Goal: Information Seeking & Learning: Learn about a topic

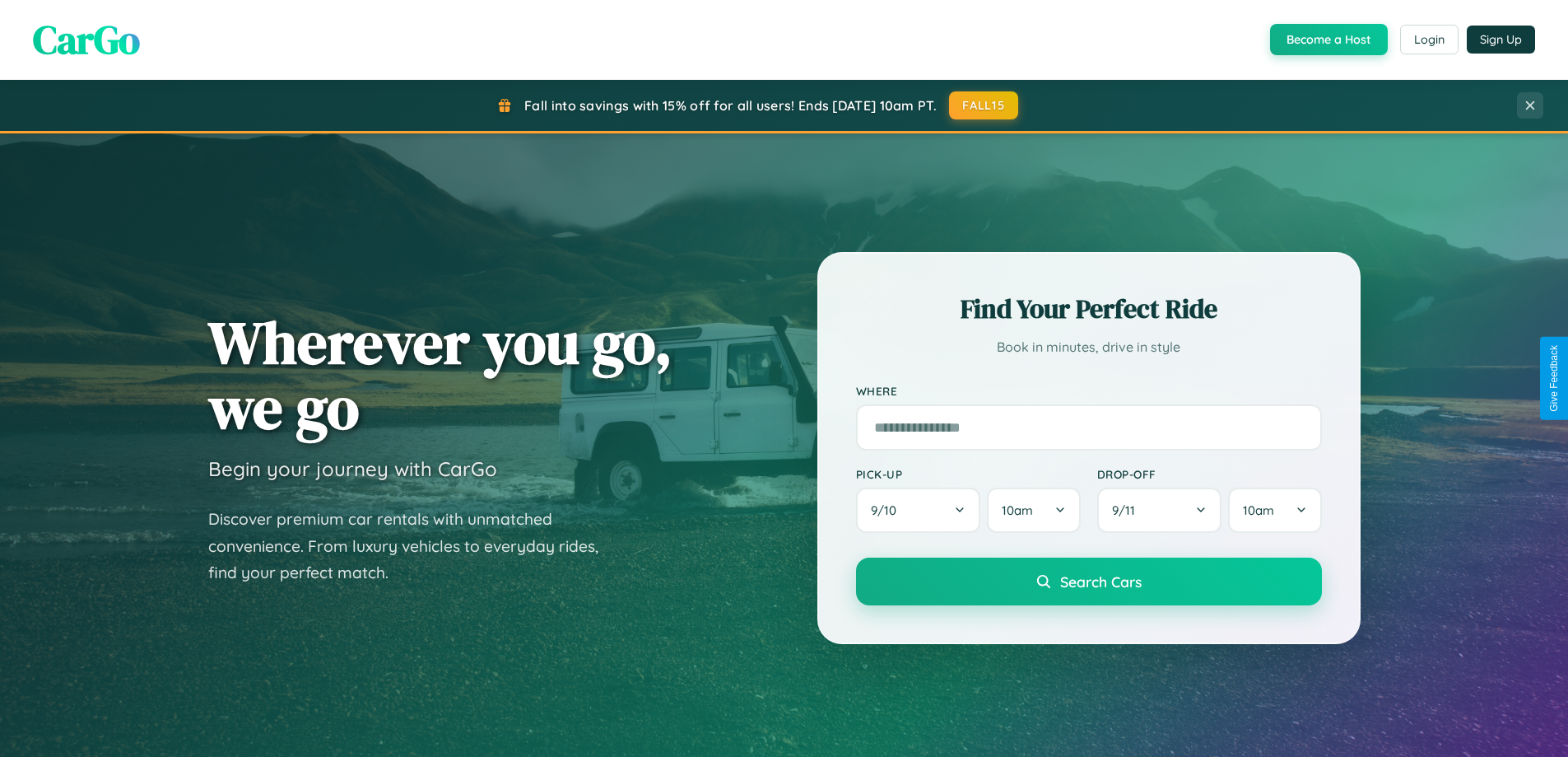
scroll to position [3169, 0]
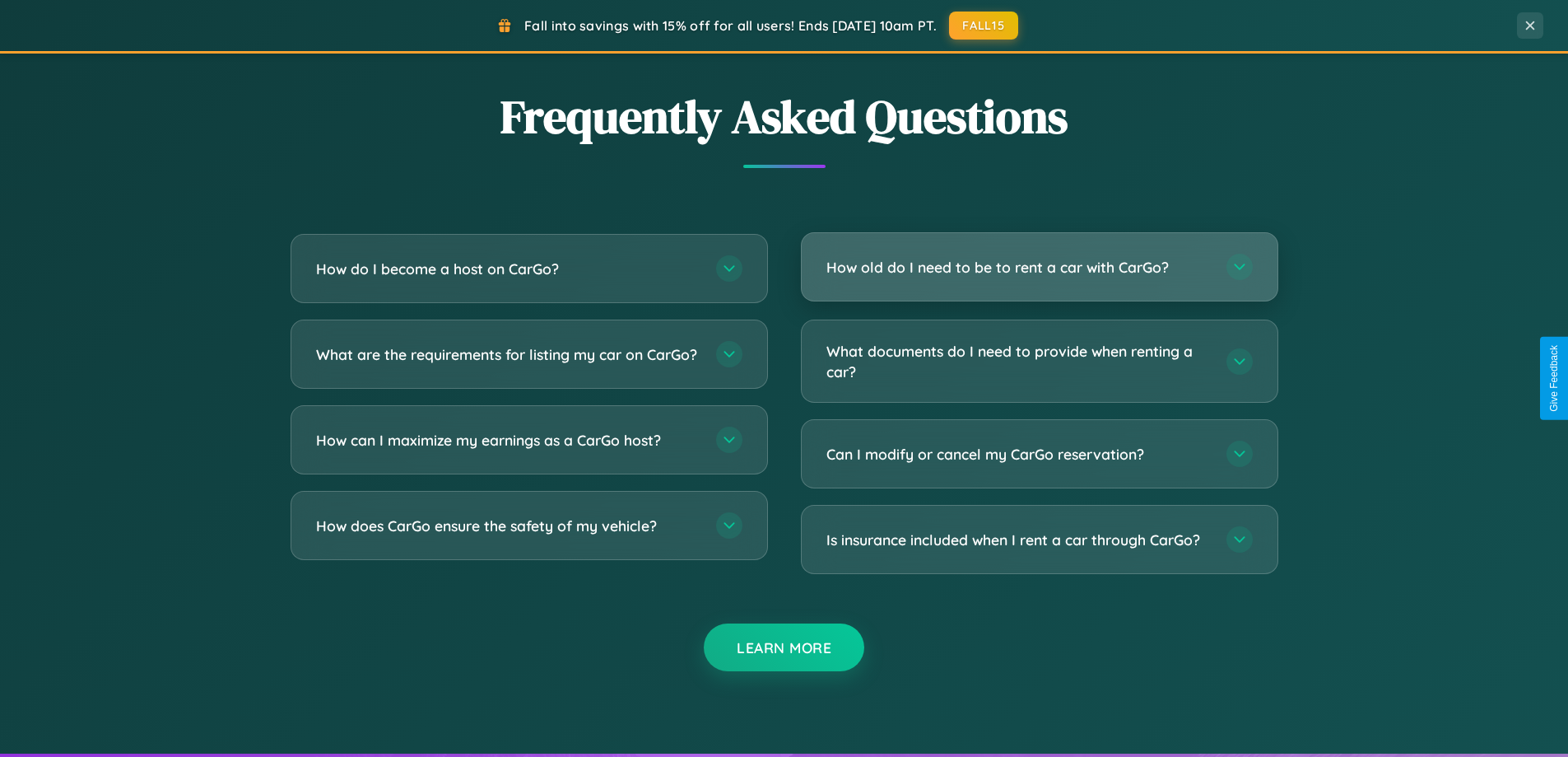
click at [1039, 267] on h3 "How old do I need to be to rent a car with CarGo?" at bounding box center [1018, 267] width 383 height 21
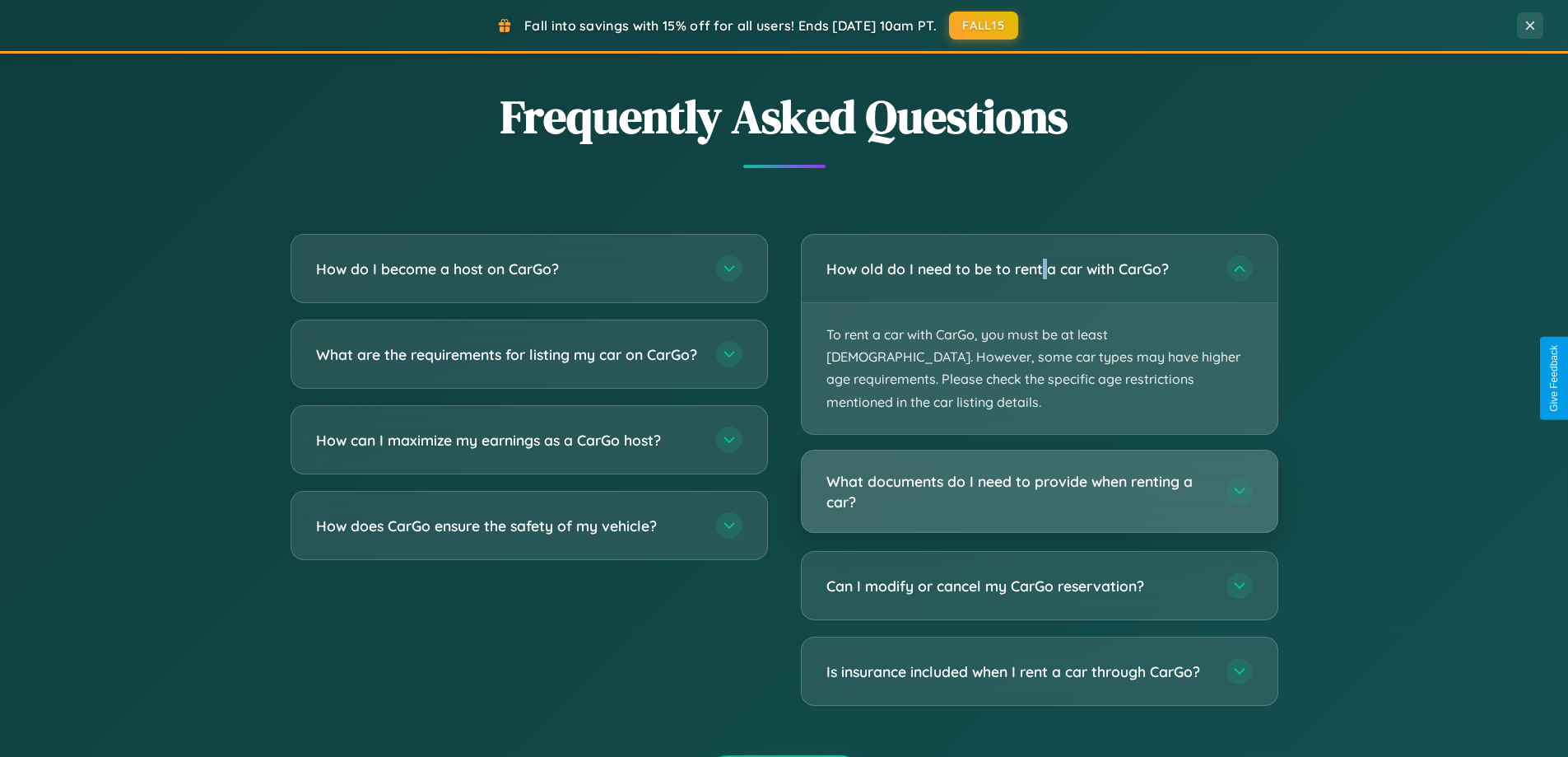
click at [1039, 471] on h3 "What documents do I need to provide when renting a car?" at bounding box center [1018, 490] width 383 height 40
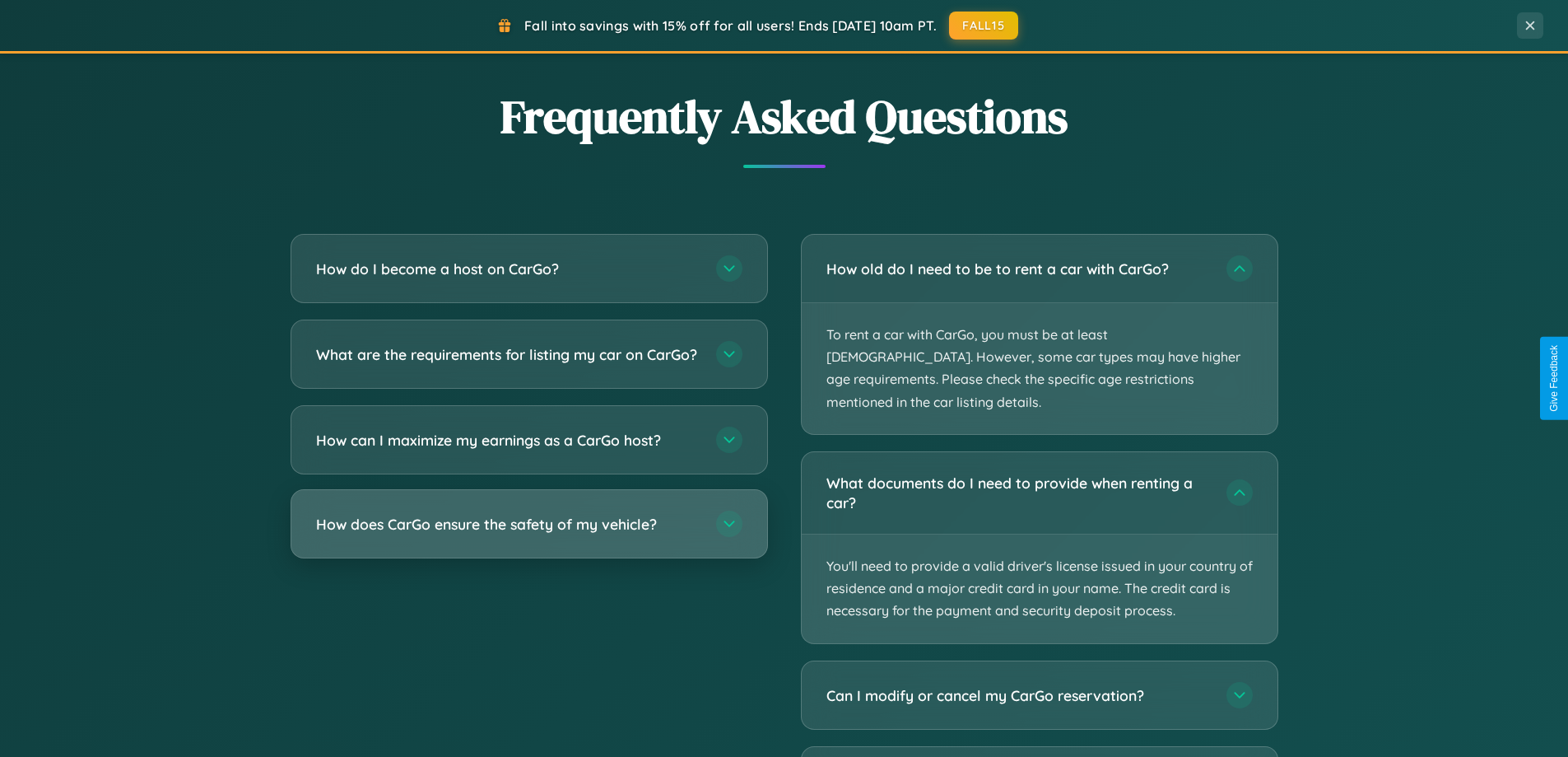
click at [529, 535] on h3 "How does CarGo ensure the safety of my vehicle?" at bounding box center [507, 524] width 383 height 21
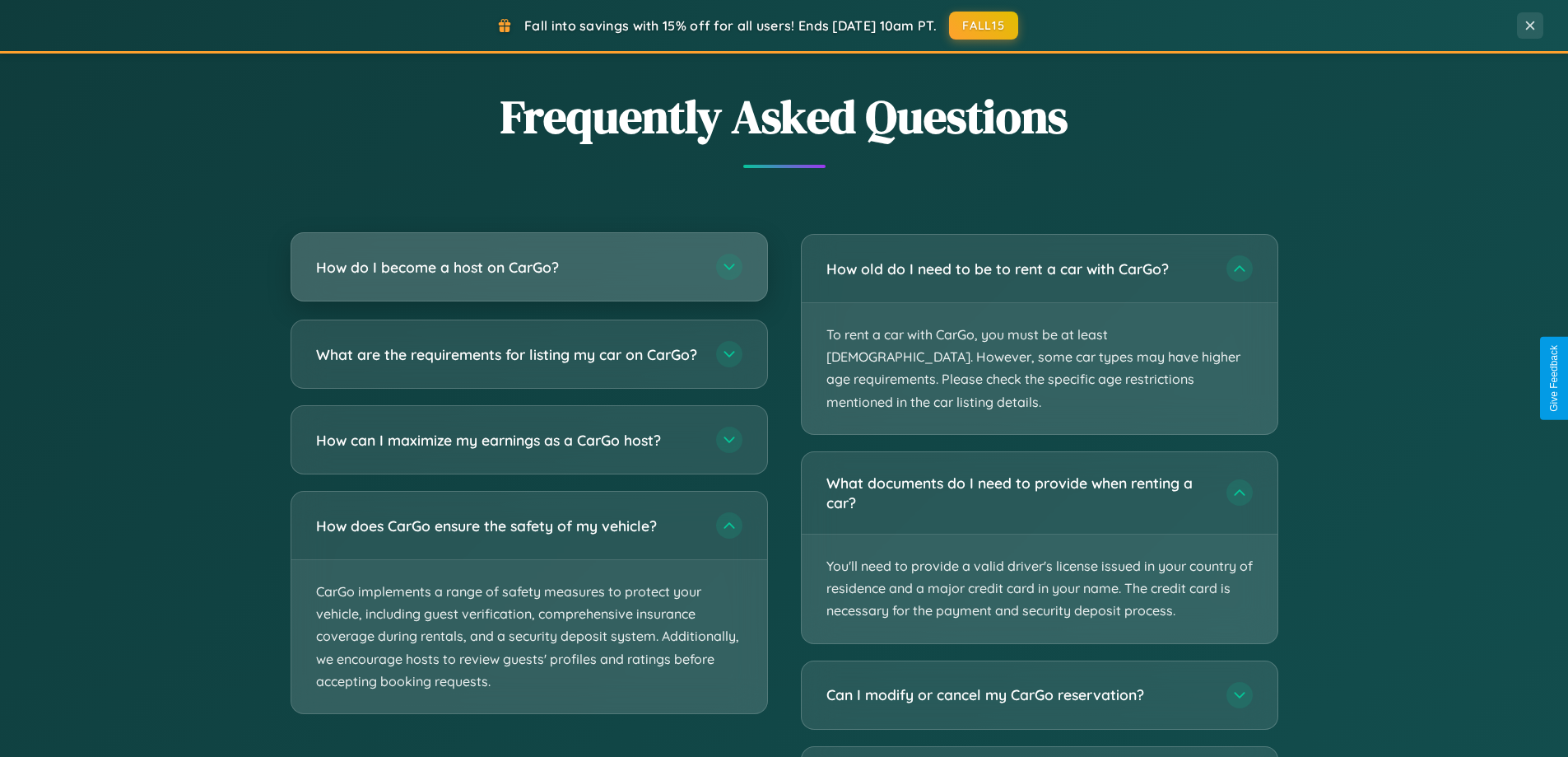
click at [529, 267] on h3 "How do I become a host on CarGo?" at bounding box center [507, 267] width 383 height 21
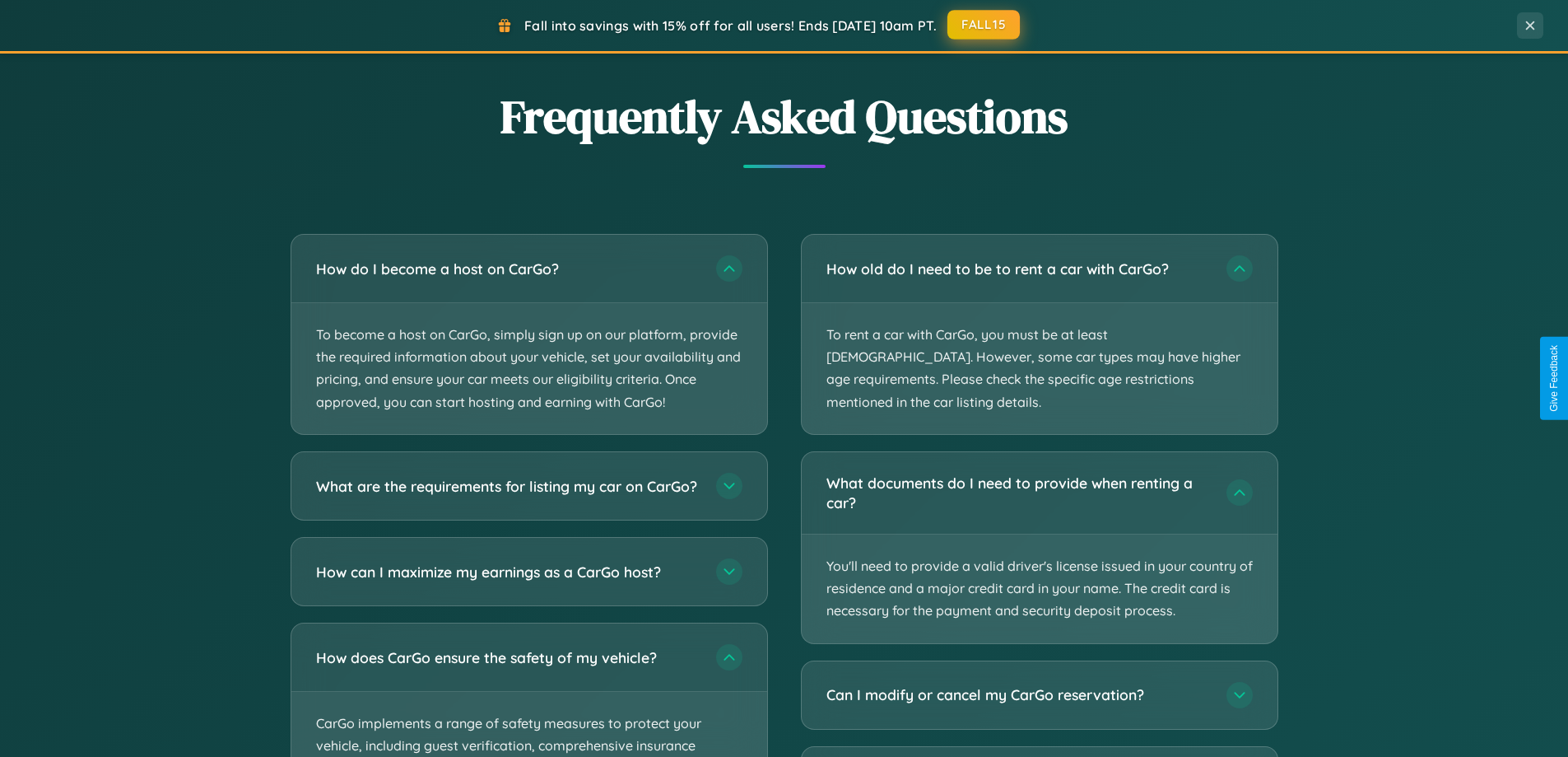
click at [985, 25] on button "FALL15" at bounding box center [983, 25] width 73 height 30
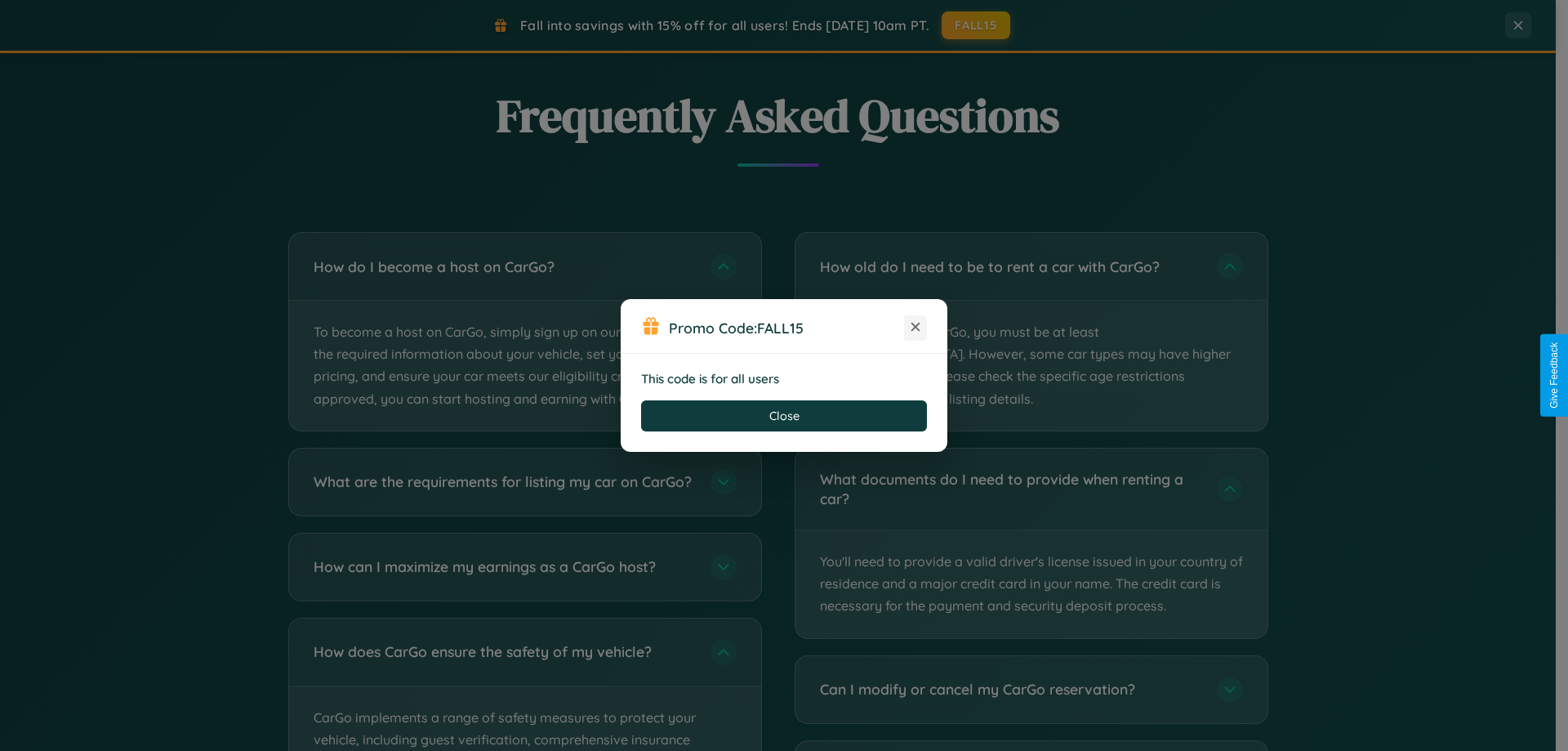
click at [916, 328] on icon at bounding box center [915, 326] width 16 height 16
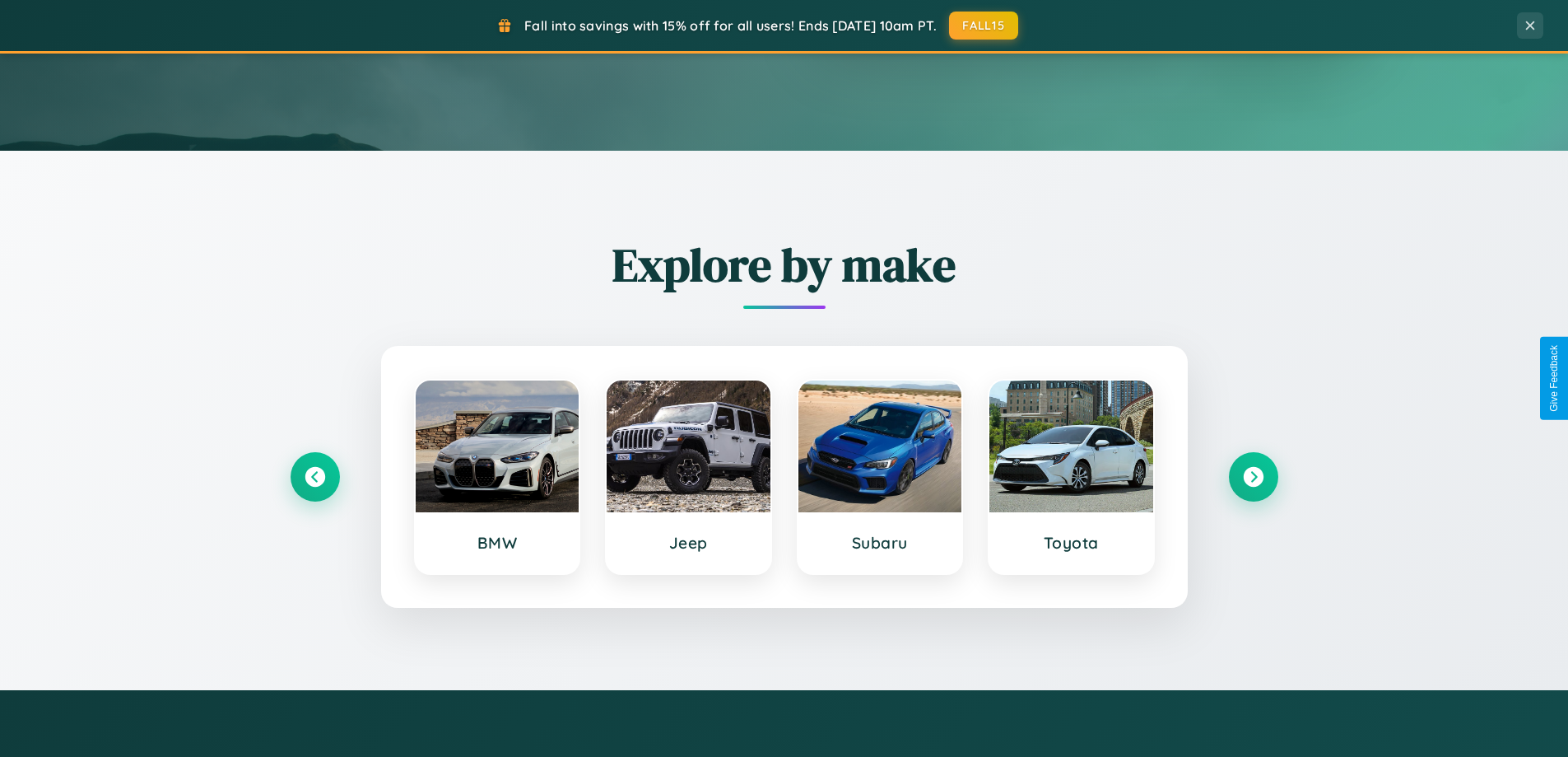
scroll to position [0, 0]
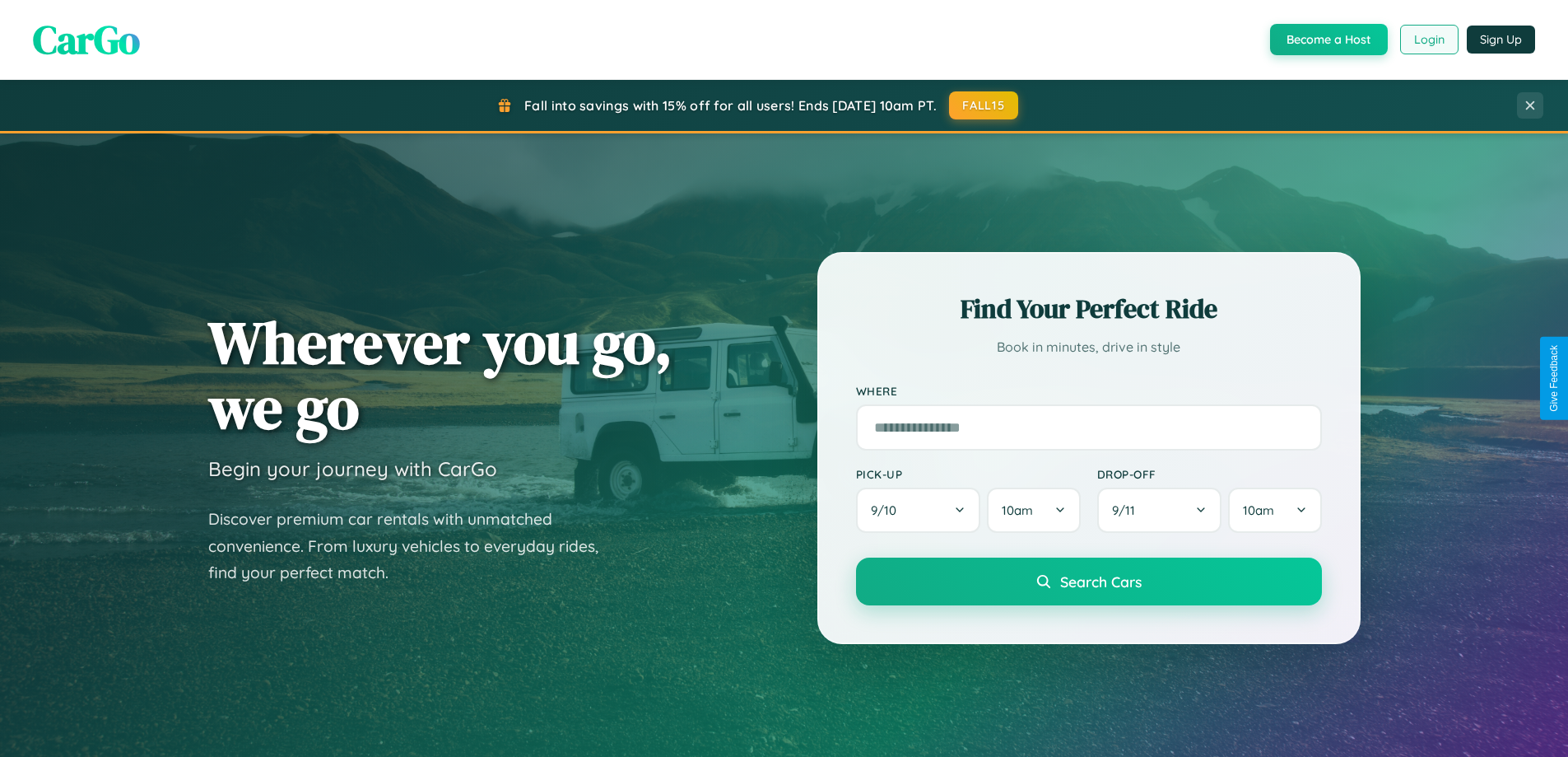
click at [1428, 39] on button "Login" at bounding box center [1430, 39] width 58 height 30
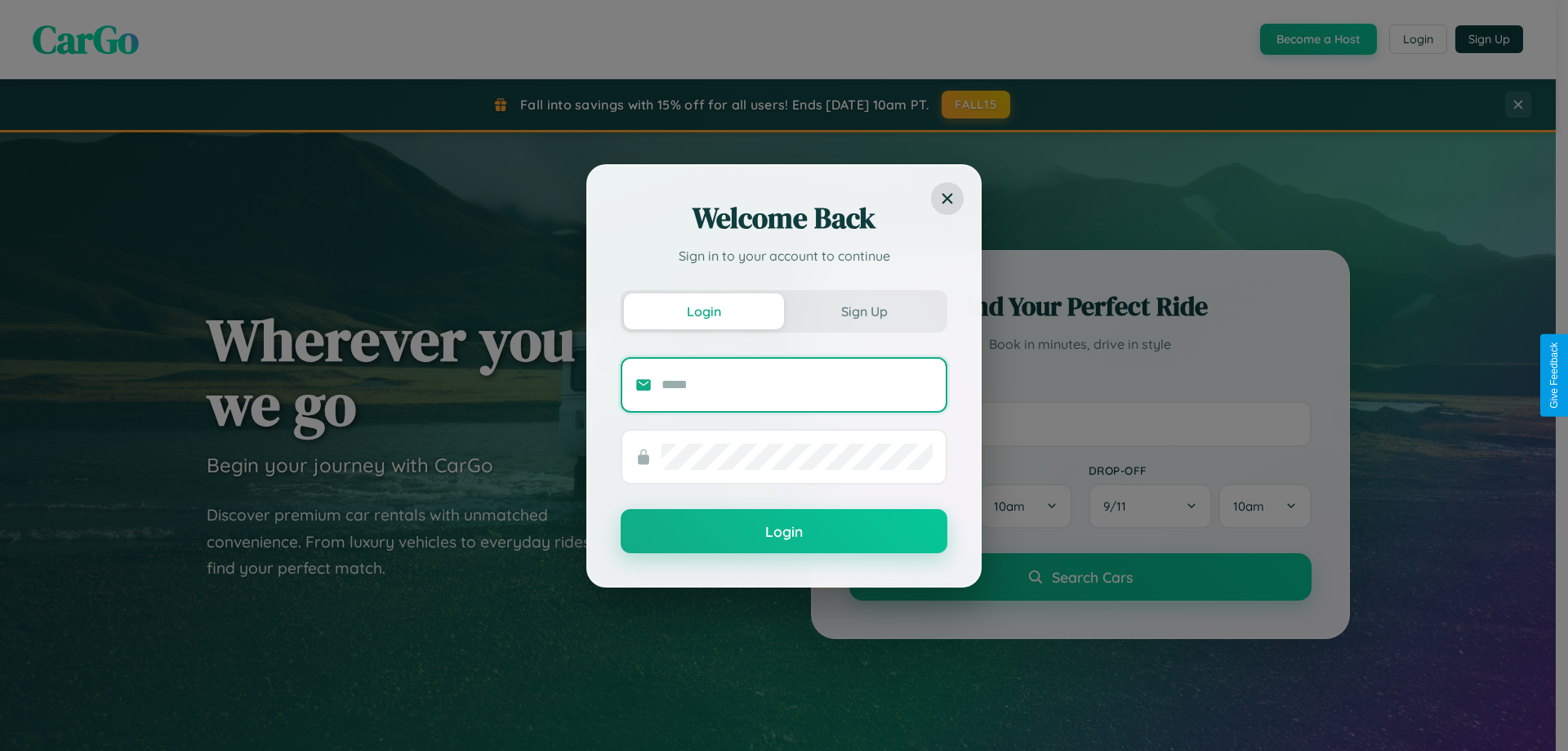
click at [797, 384] on input "text" at bounding box center [797, 385] width 271 height 26
type input "**********"
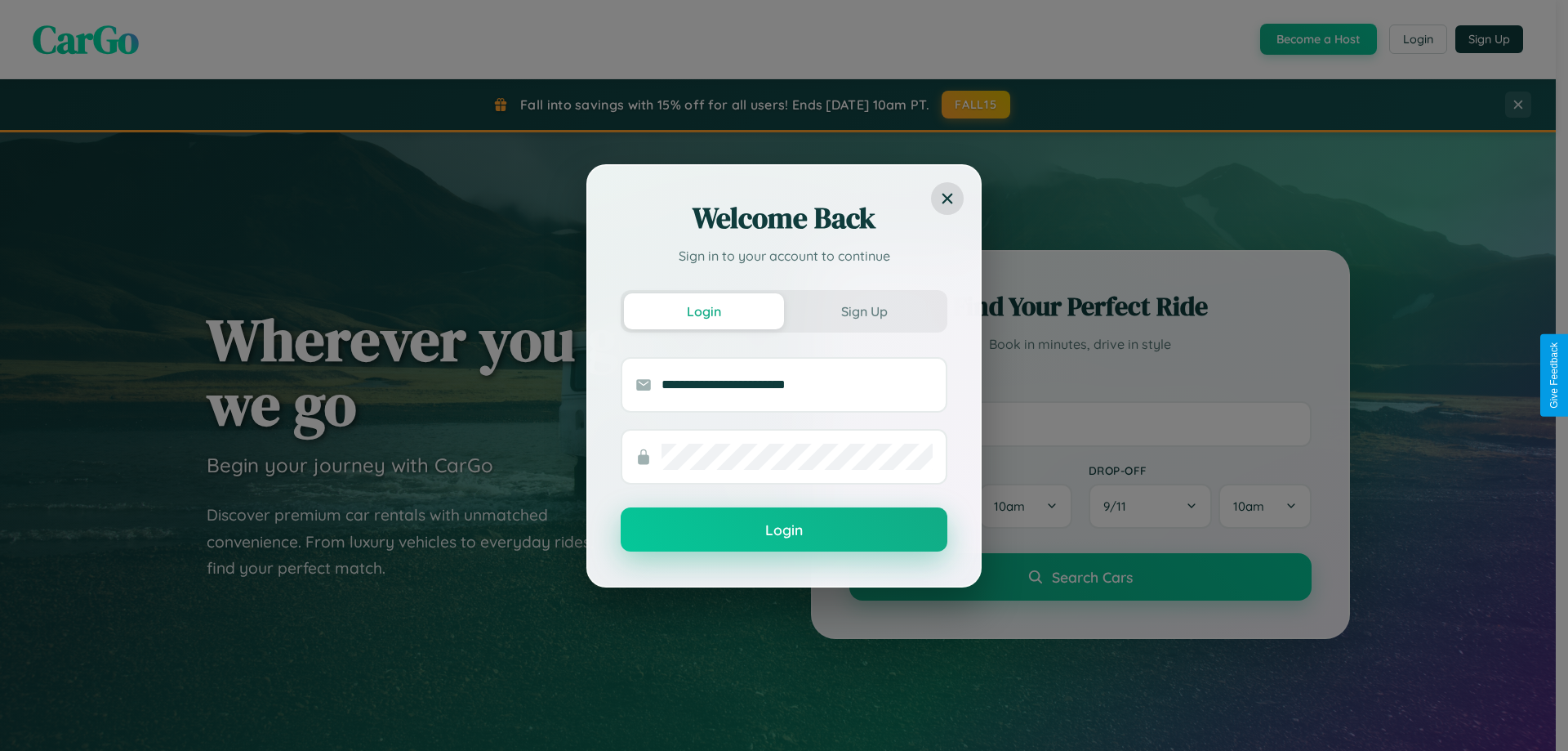
click at [784, 531] on button "Login" at bounding box center [784, 530] width 327 height 44
